Goal: Transaction & Acquisition: Purchase product/service

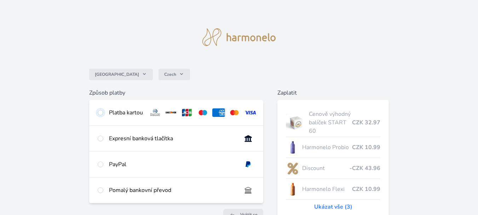
click at [103, 115] on input "radio" at bounding box center [101, 113] width 6 height 6
radio input "true"
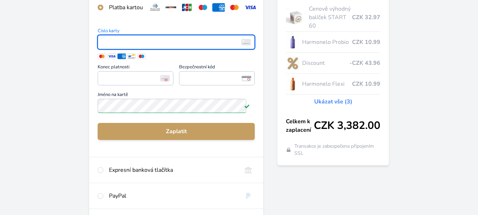
scroll to position [111, 0]
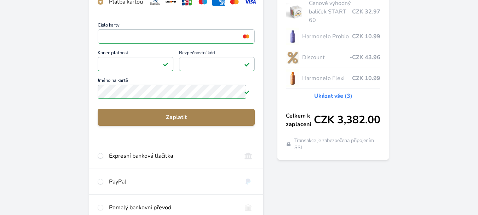
click at [188, 121] on span "Zaplatit" at bounding box center [176, 117] width 146 height 8
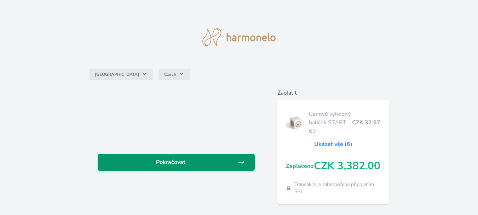
click at [185, 166] on span "Pokračovat" at bounding box center [170, 162] width 134 height 8
